Goal: Obtain resource: Download file/media

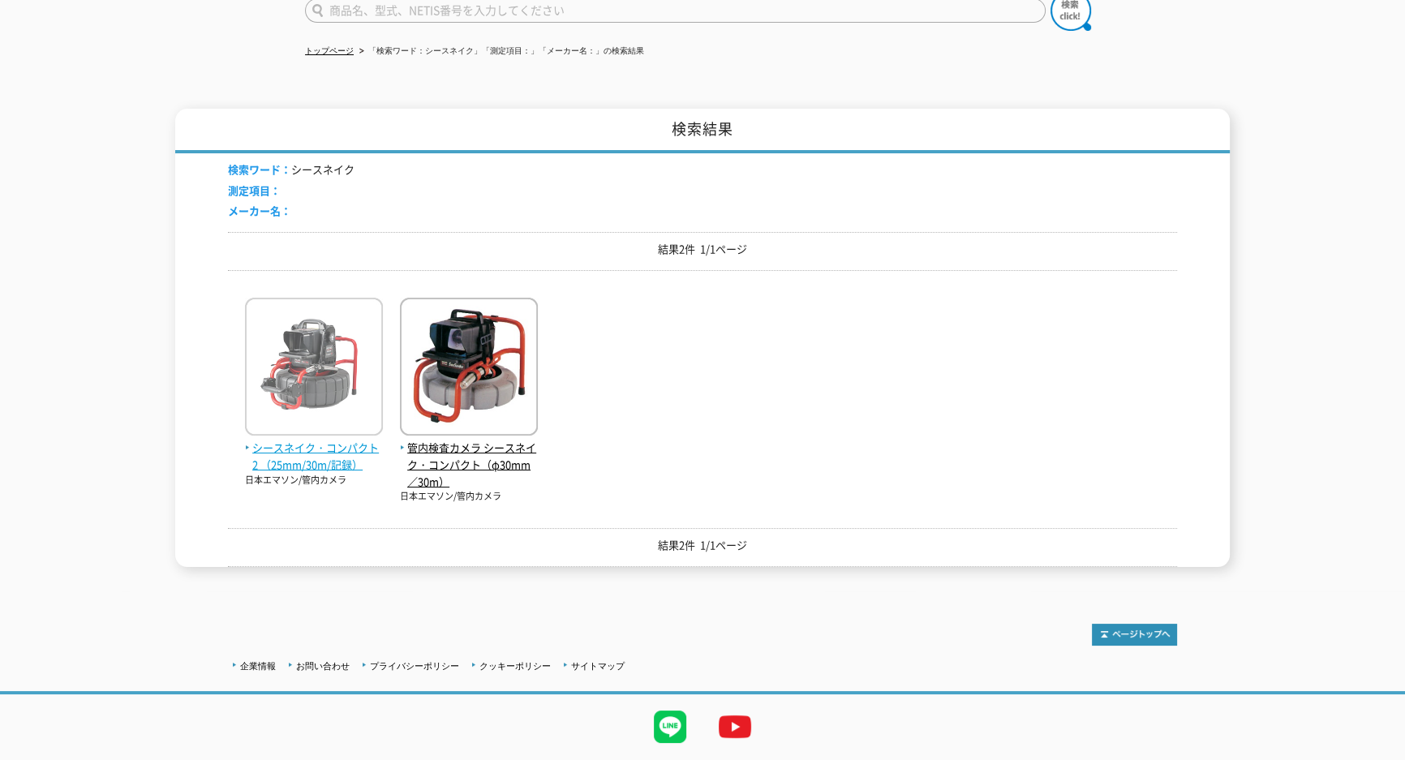
click at [316, 382] on img at bounding box center [314, 369] width 138 height 142
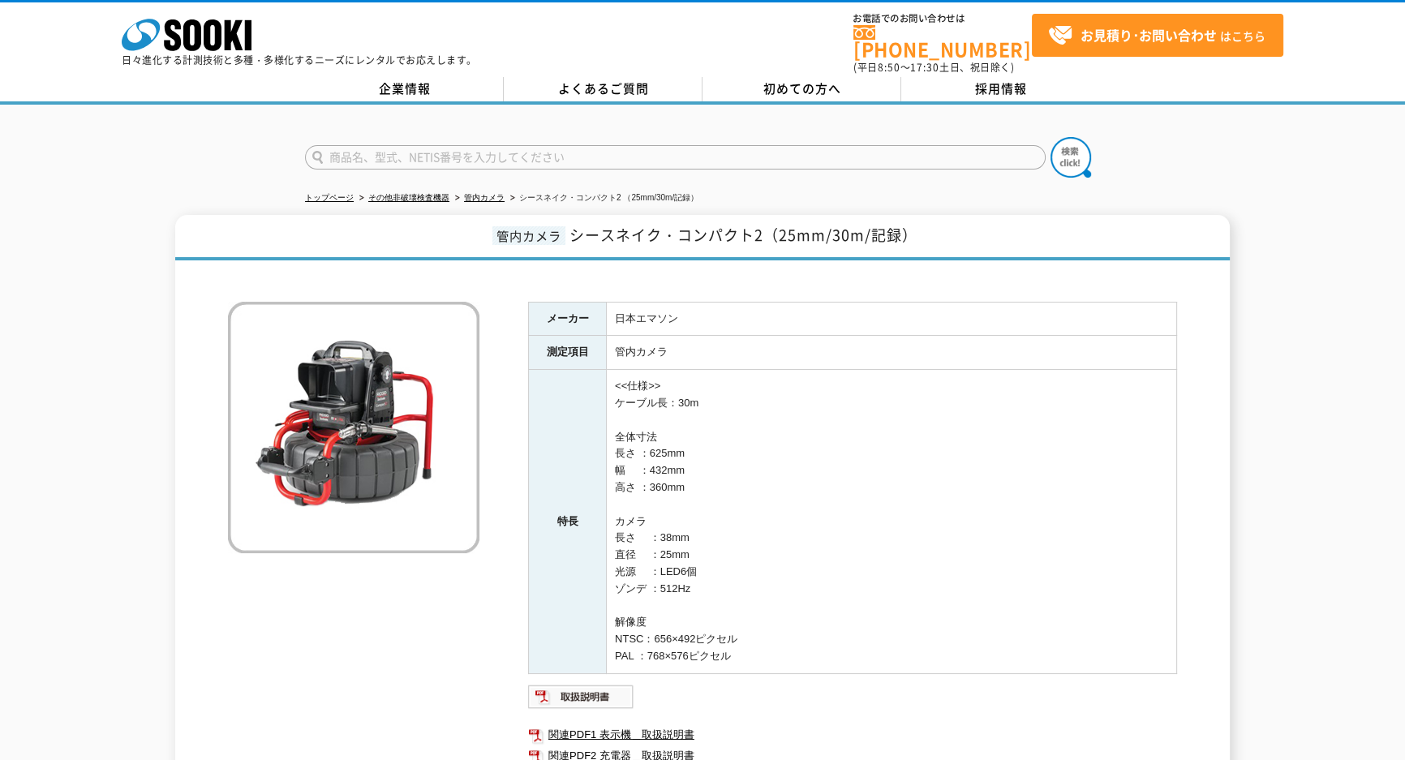
scroll to position [213, 0]
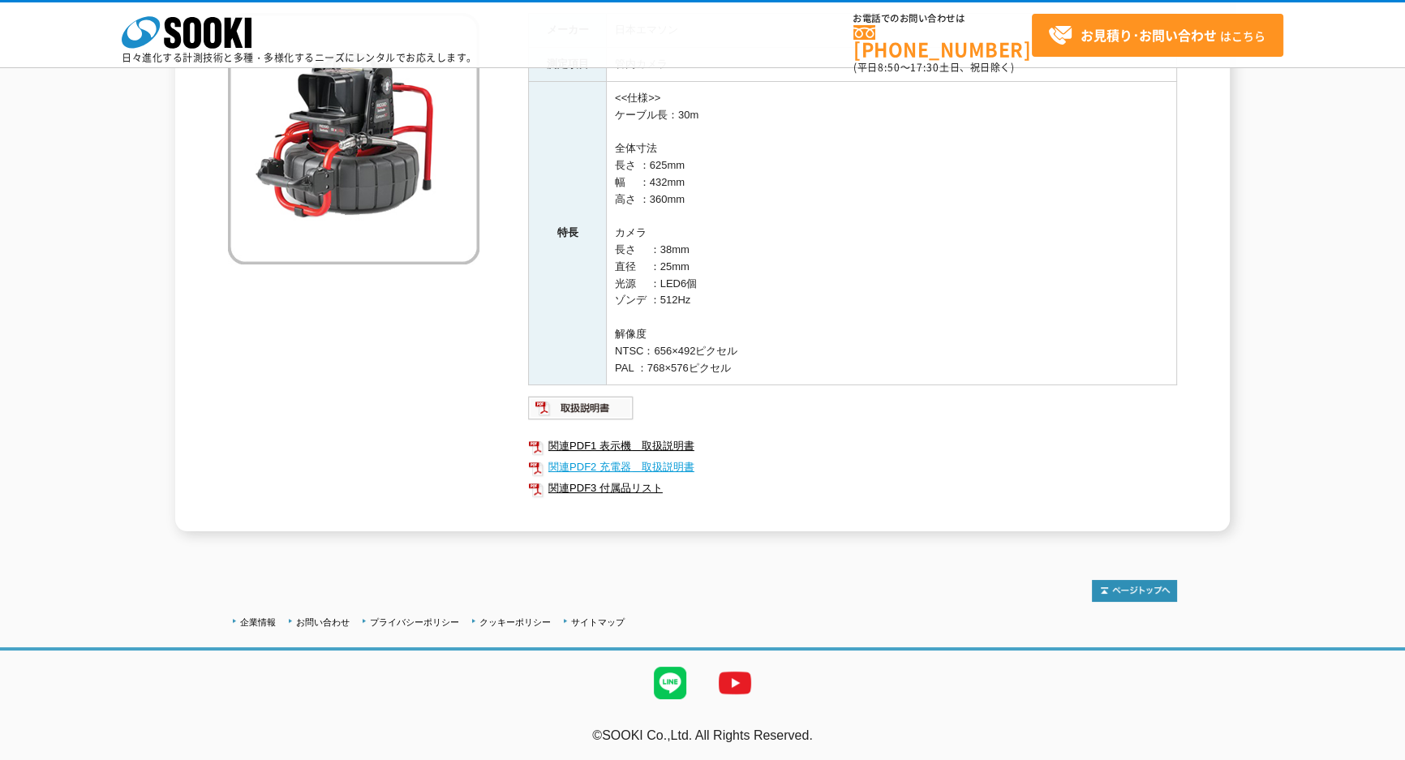
click at [650, 464] on link "関連PDF2 充電器＿取扱説明書" at bounding box center [852, 467] width 649 height 21
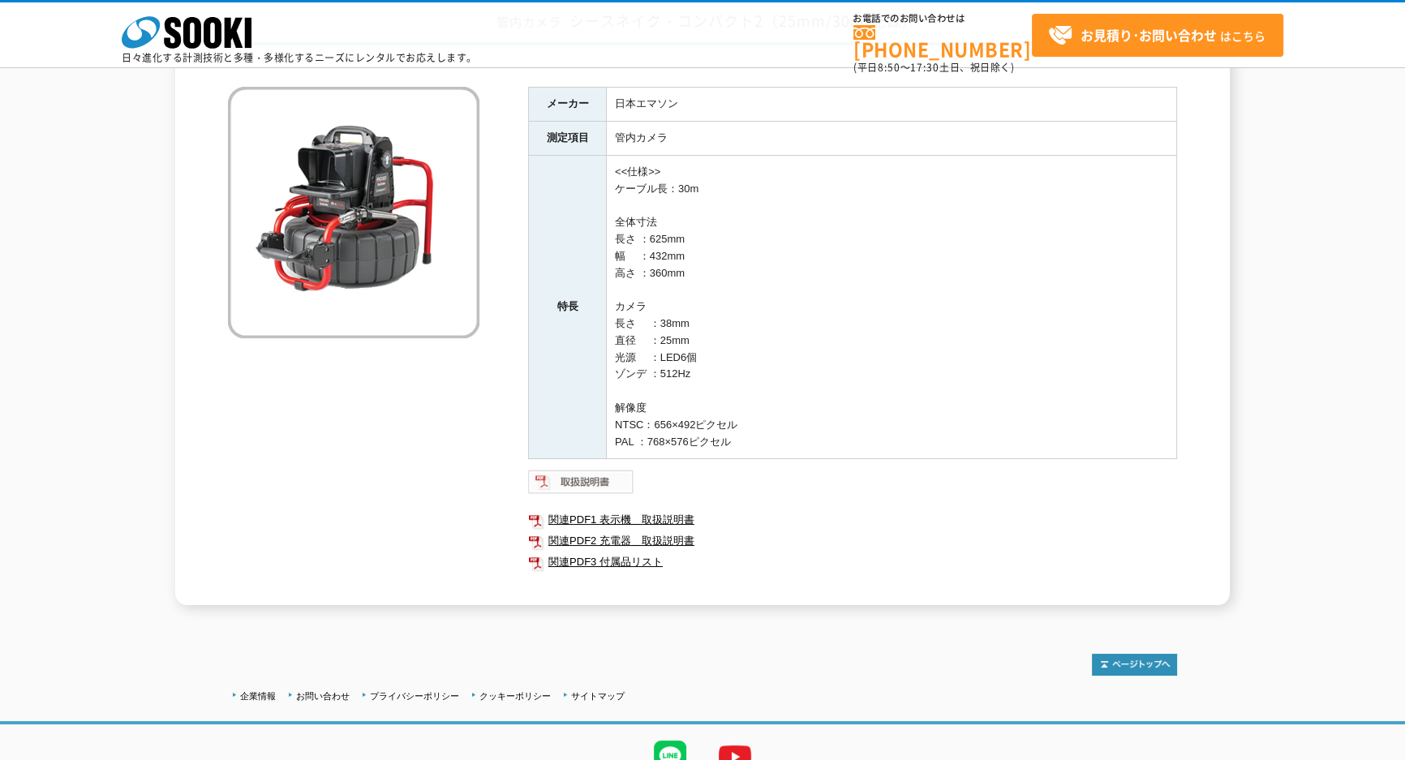
click at [588, 482] on img at bounding box center [581, 482] width 106 height 26
click at [657, 534] on link "関連PDF2 充電器＿取扱説明書" at bounding box center [852, 540] width 649 height 21
click at [616, 520] on link "関連PDF1 表示機＿取扱説明書" at bounding box center [852, 519] width 649 height 21
